Goal: Find specific page/section: Find specific page/section

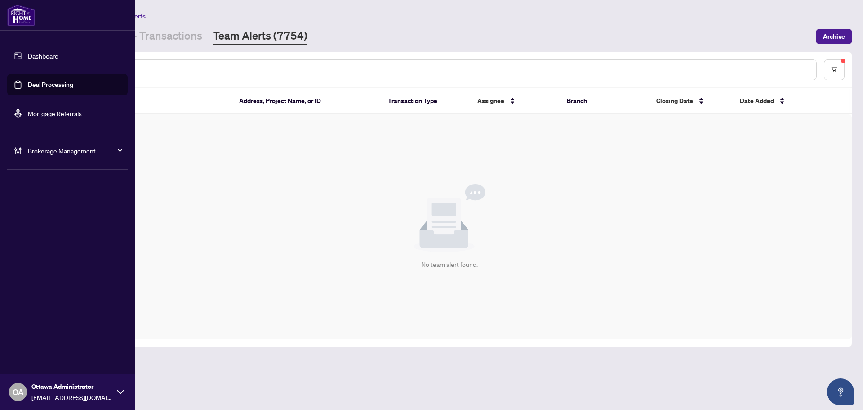
click at [40, 81] on link "Deal Processing" at bounding box center [50, 85] width 45 height 8
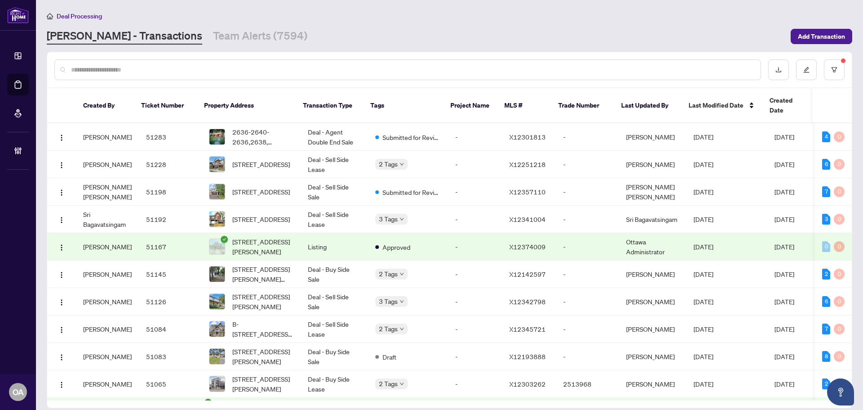
click at [233, 27] on div "Deal Processing [PERSON_NAME] - Transactions Team Alerts (7594) Add Transaction" at bounding box center [450, 28] width 806 height 34
click at [237, 33] on link "Team Alerts (7594)" at bounding box center [260, 36] width 94 height 16
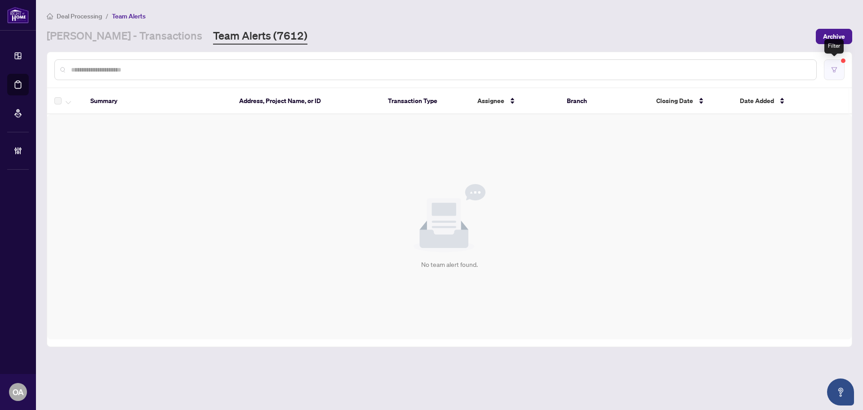
click at [837, 72] on icon "filter" at bounding box center [835, 70] width 6 height 6
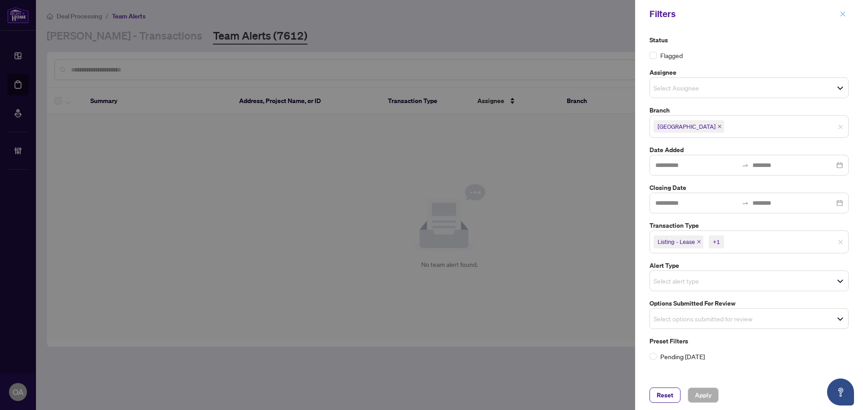
click at [843, 13] on icon "close" at bounding box center [843, 14] width 6 height 6
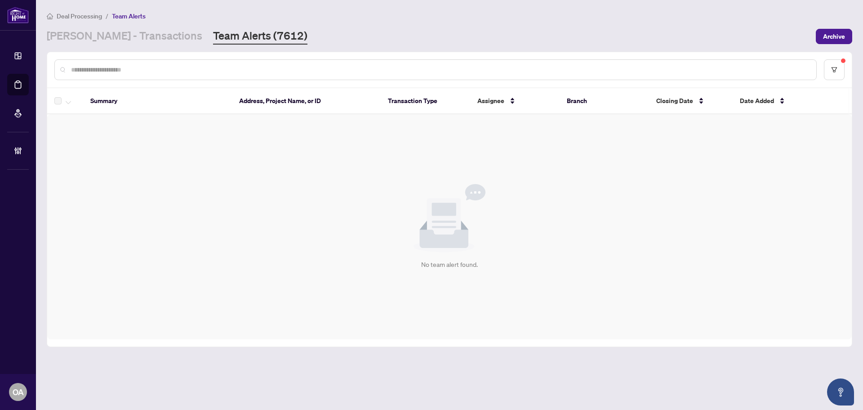
click at [424, 135] on div "No team alert found." at bounding box center [449, 226] width 805 height 225
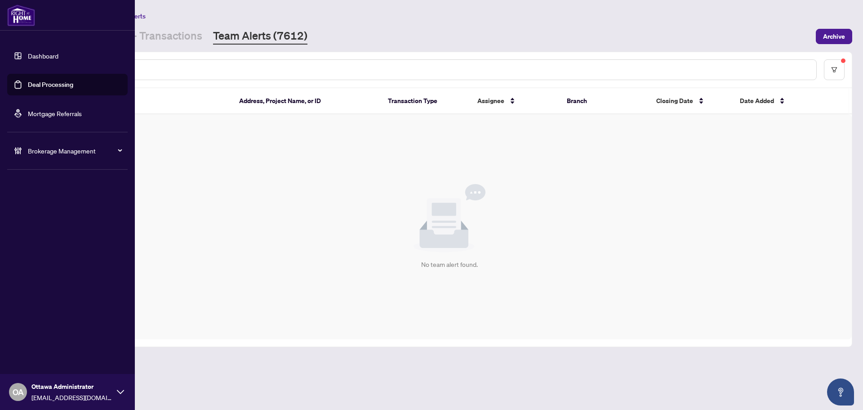
click at [67, 85] on link "Deal Processing" at bounding box center [50, 85] width 45 height 8
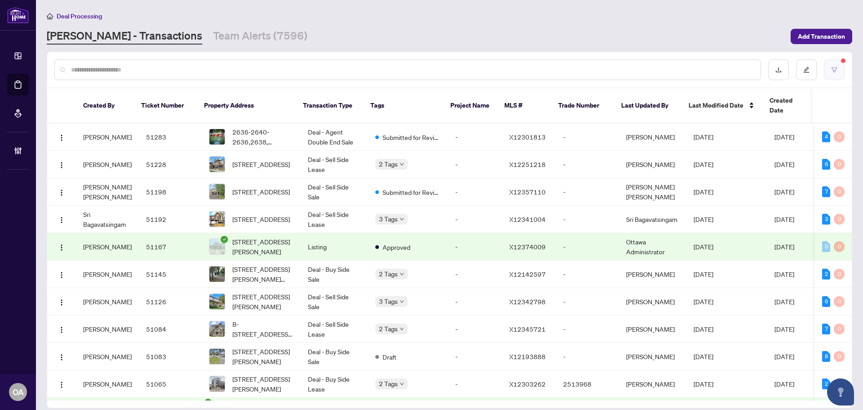
click at [830, 76] on button "button" at bounding box center [834, 69] width 21 height 21
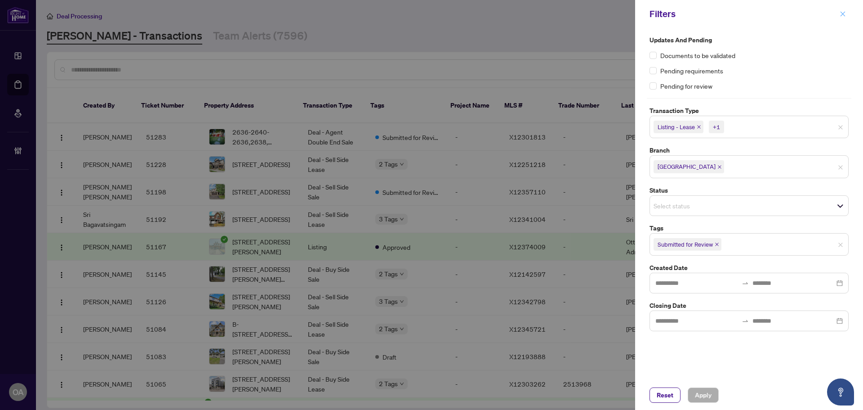
click at [841, 13] on icon "close" at bounding box center [843, 14] width 6 height 6
